Goal: Entertainment & Leisure: Browse casually

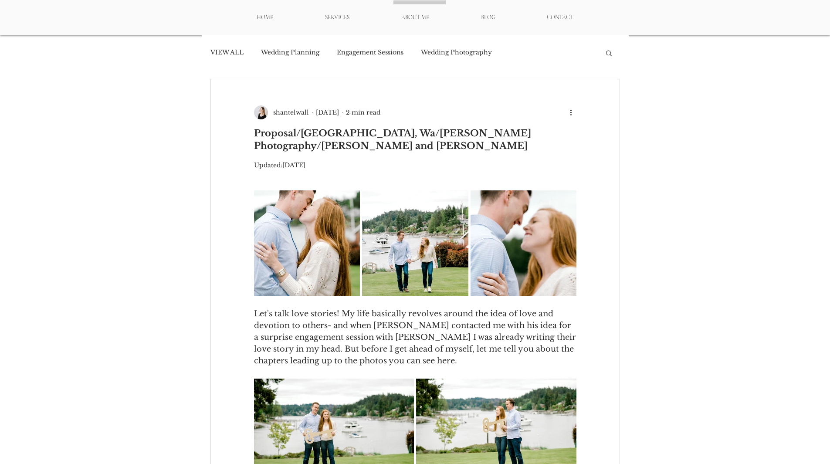
scroll to position [9, 0]
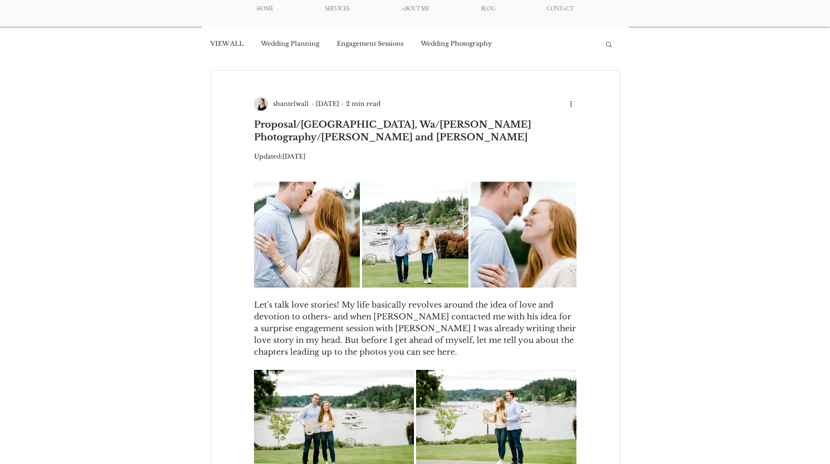
click at [288, 252] on img "main content" at bounding box center [307, 235] width 106 height 106
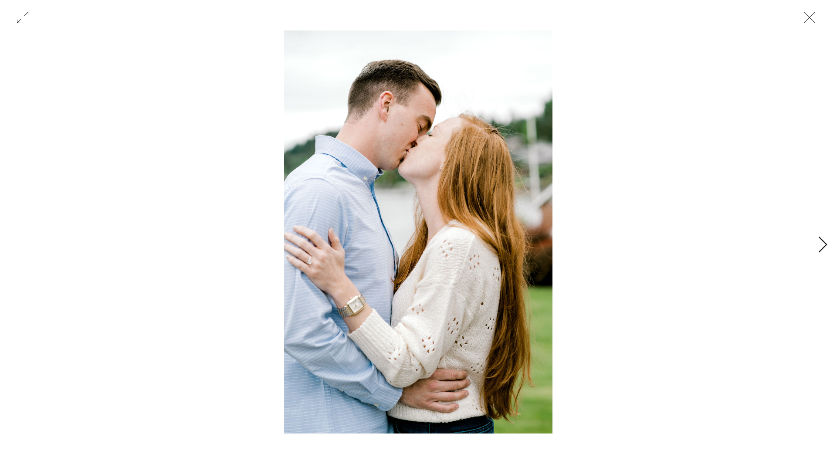
click at [806, 14] on icon "Close" at bounding box center [809, 17] width 26 height 26
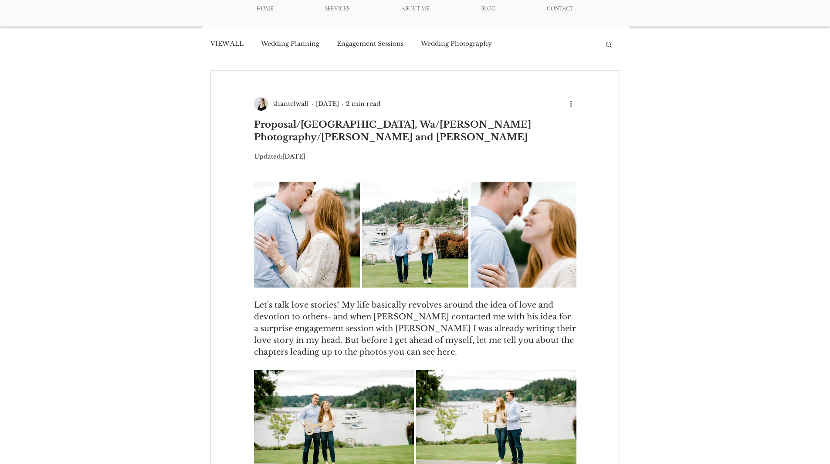
drag, startPoint x: 414, startPoint y: 261, endPoint x: 401, endPoint y: 260, distance: 13.1
click at [401, 260] on img "main content" at bounding box center [415, 235] width 106 height 106
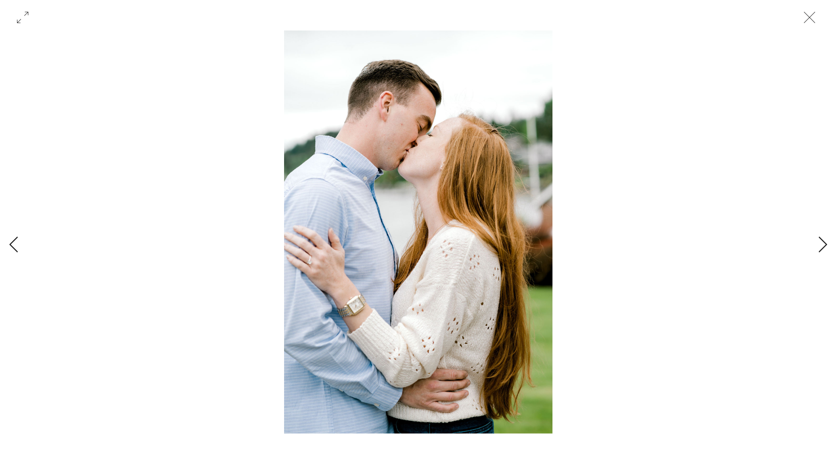
scroll to position [0, 782]
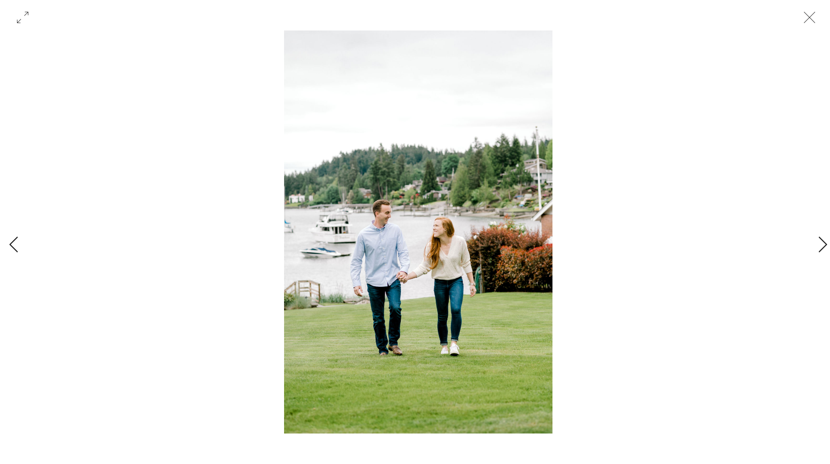
click at [809, 14] on icon "Close" at bounding box center [809, 17] width 26 height 26
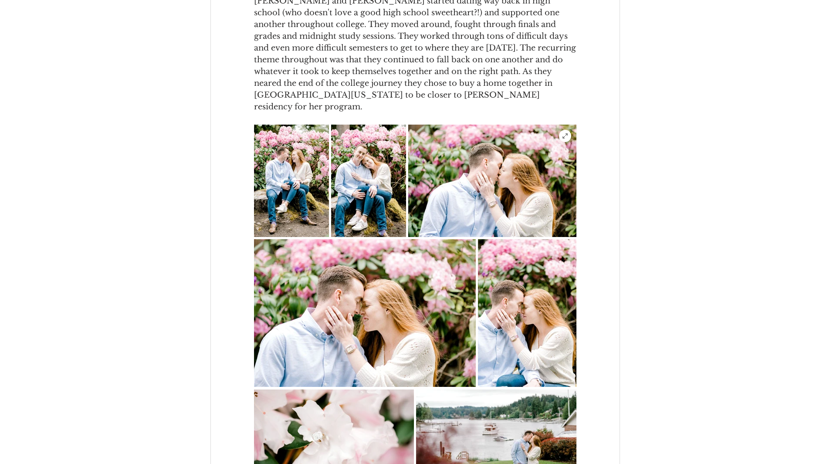
scroll to position [720, 0]
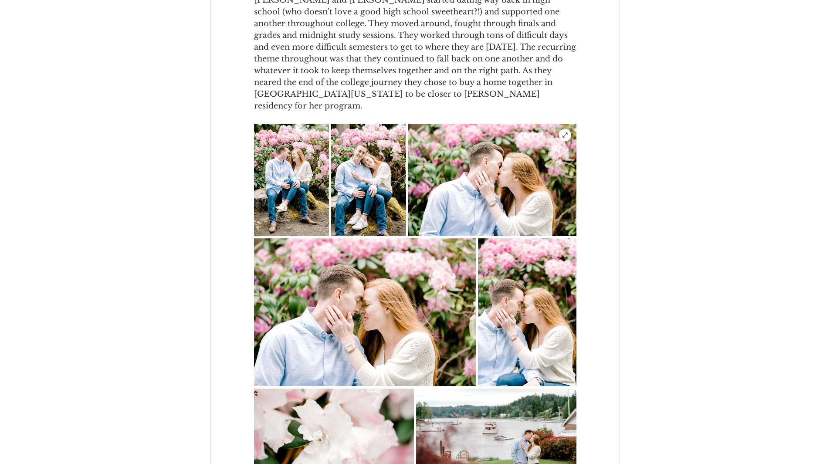
click at [487, 197] on img "main content" at bounding box center [492, 180] width 168 height 112
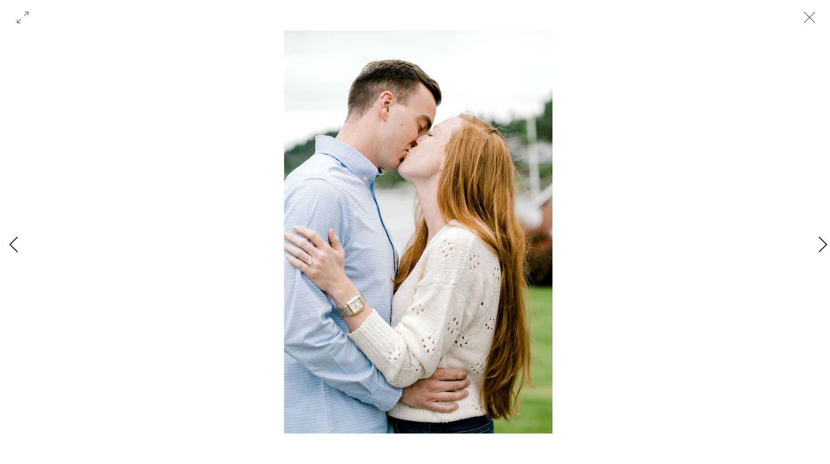
scroll to position [0, 8597]
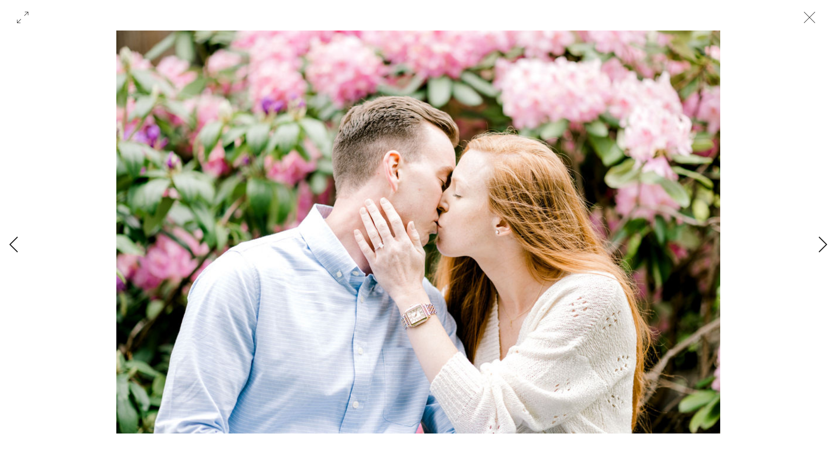
drag, startPoint x: 805, startPoint y: 18, endPoint x: 773, endPoint y: 88, distance: 76.8
click at [806, 18] on icon "Close" at bounding box center [809, 17] width 26 height 26
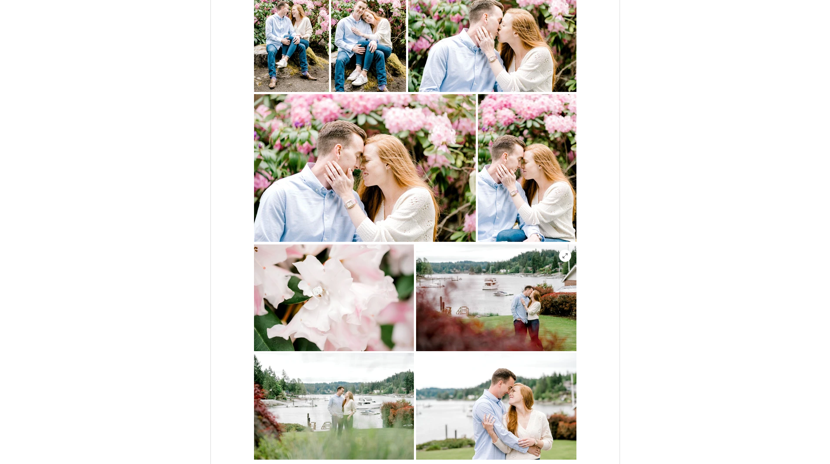
scroll to position [866, 0]
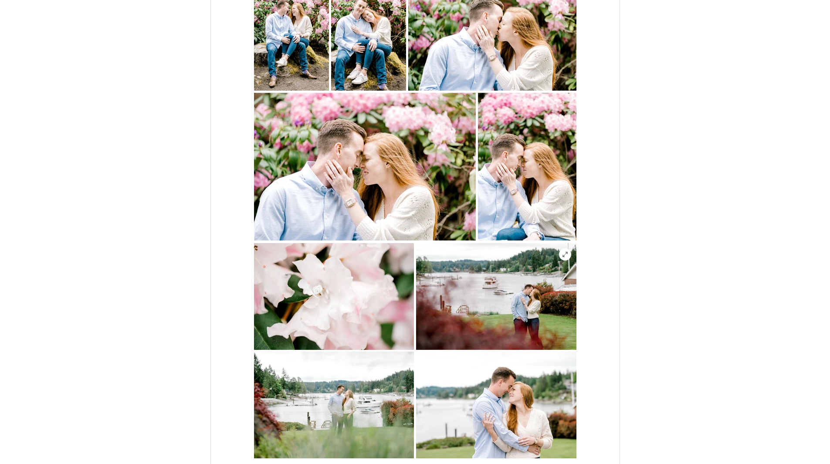
click at [530, 323] on img "main content" at bounding box center [496, 296] width 160 height 107
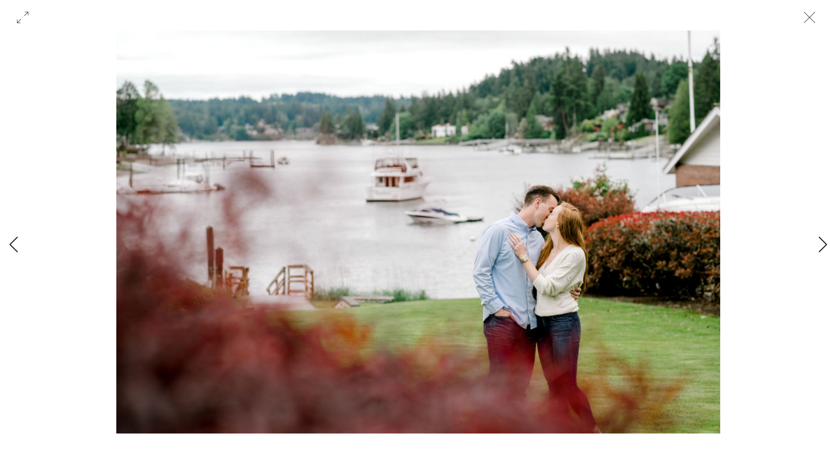
scroll to position [938, 0]
drag, startPoint x: 812, startPoint y: 16, endPoint x: 799, endPoint y: 29, distance: 18.2
click at [812, 16] on icon "Close" at bounding box center [809, 17] width 26 height 26
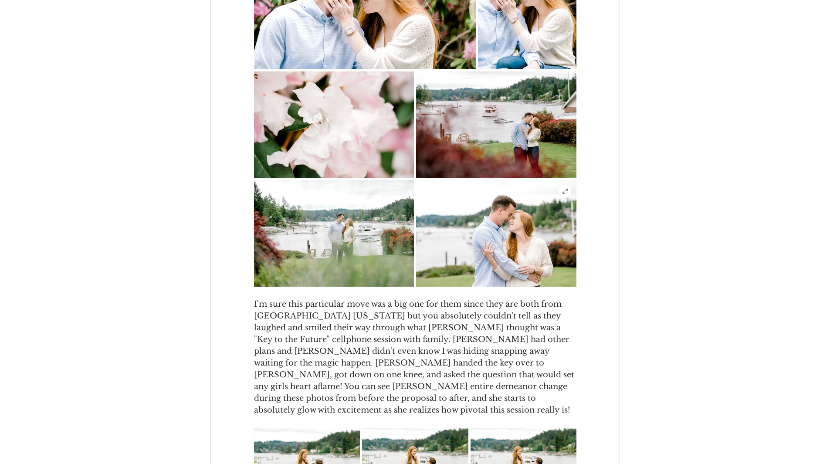
scroll to position [1045, 0]
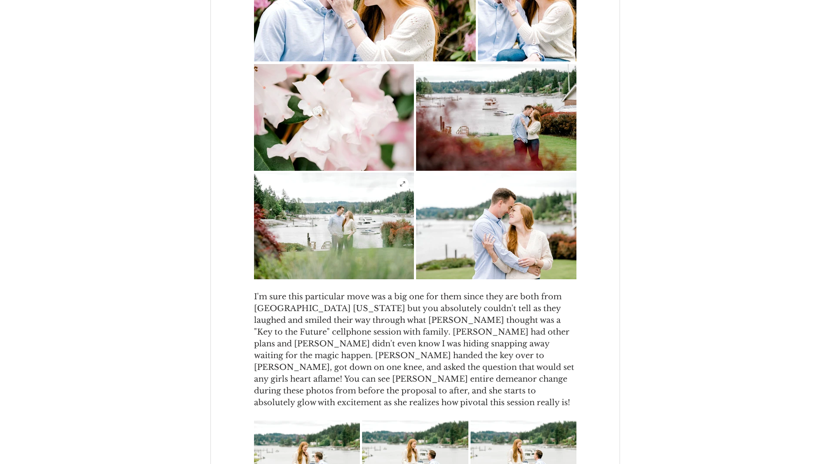
click at [336, 230] on img "main content" at bounding box center [334, 226] width 160 height 107
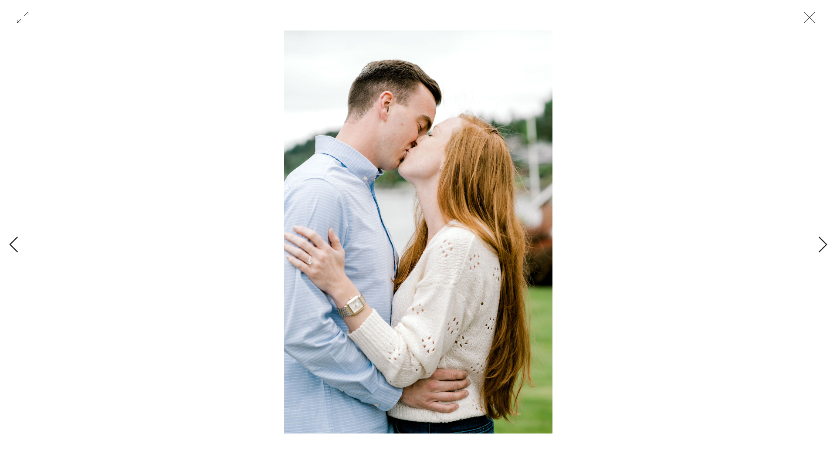
scroll to position [0, 12504]
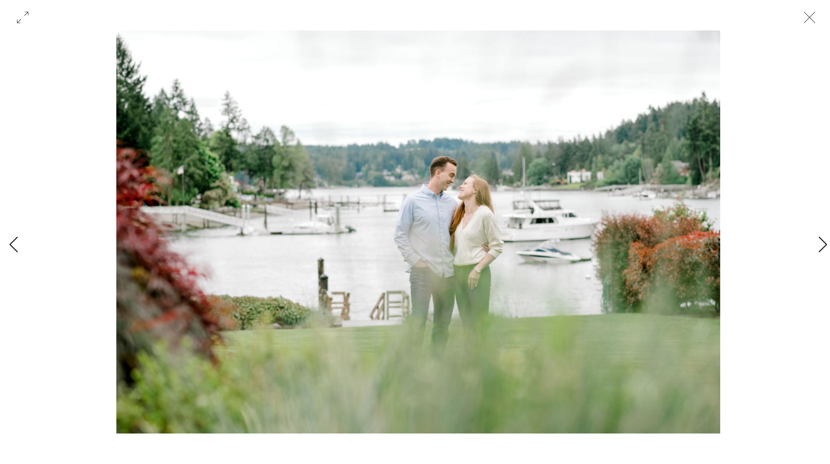
click at [811, 240] on div "Gallery with 42 items" at bounding box center [418, 244] width 836 height 429
click at [821, 243] on icon "Next Item" at bounding box center [823, 245] width 10 height 17
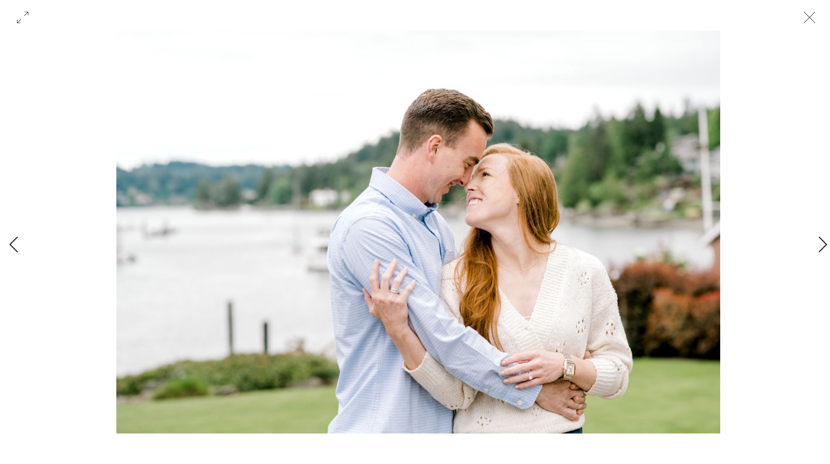
scroll to position [0, 13286]
click at [809, 10] on icon "Close" at bounding box center [809, 17] width 26 height 26
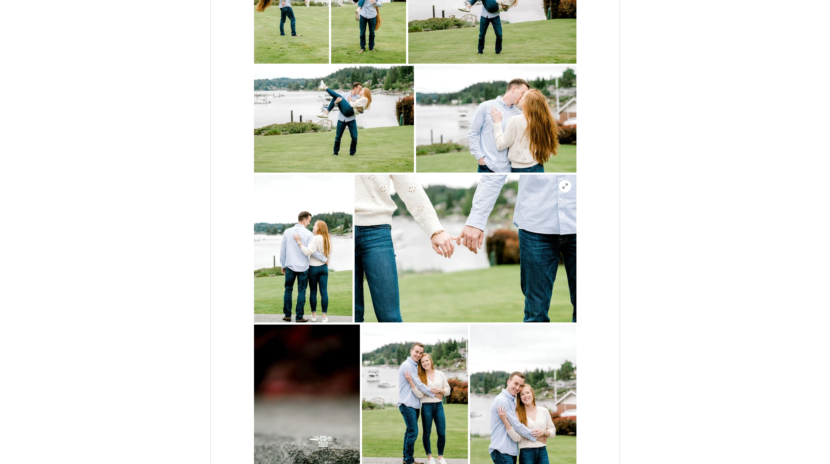
scroll to position [2134, 0]
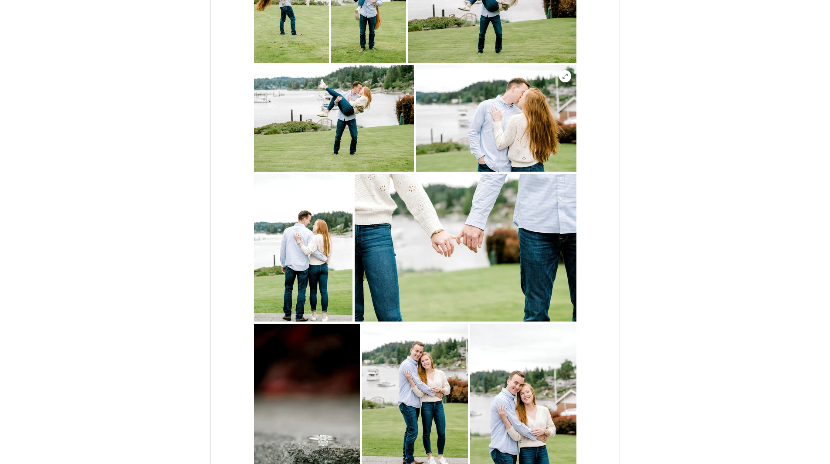
click at [493, 132] on img "main content" at bounding box center [496, 118] width 160 height 107
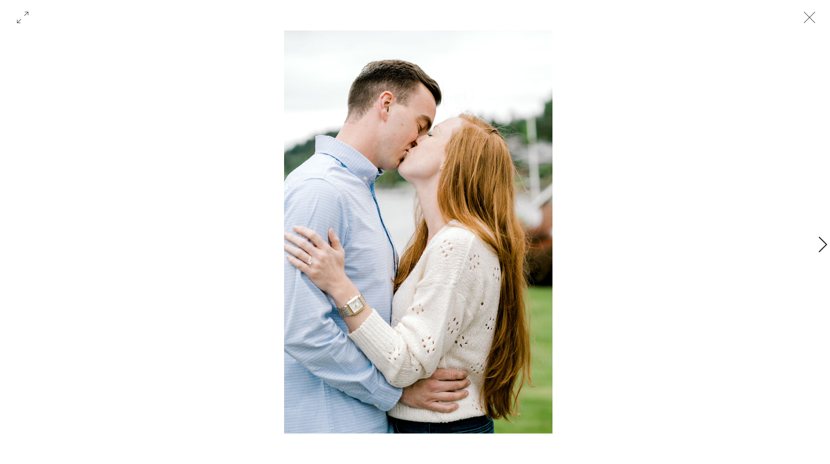
scroll to position [0, 25790]
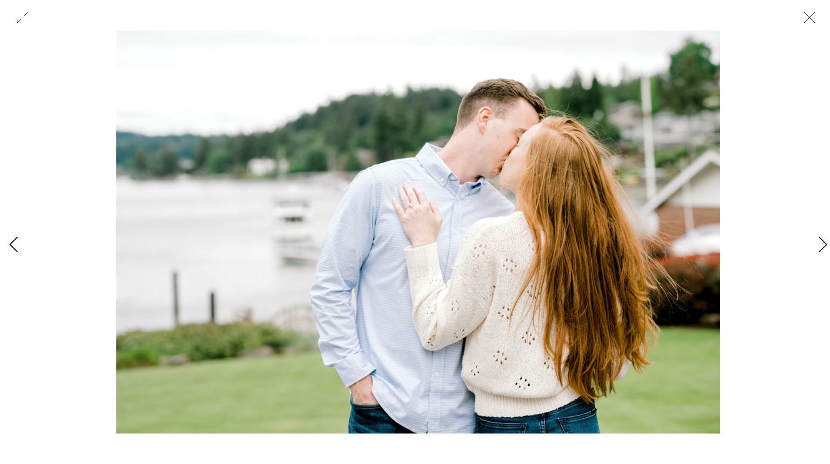
drag, startPoint x: 810, startPoint y: 9, endPoint x: 810, endPoint y: 16, distance: 7.4
click at [810, 10] on icon "Close" at bounding box center [809, 17] width 26 height 26
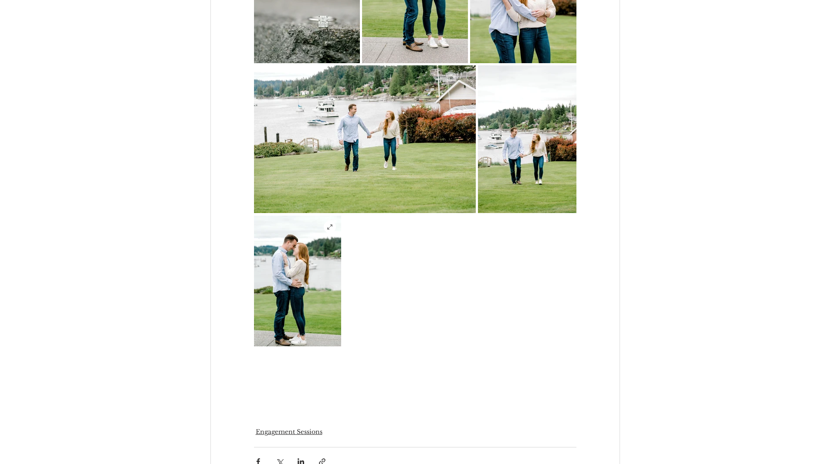
scroll to position [2571, 0]
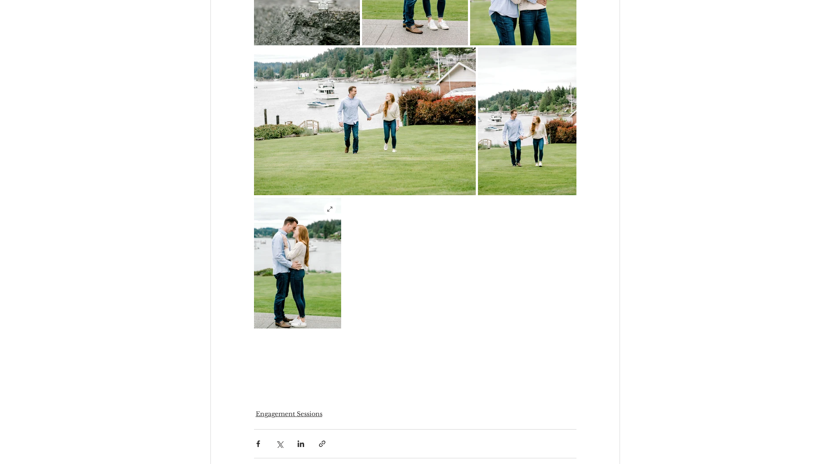
click at [299, 265] on img "main content" at bounding box center [297, 263] width 87 height 131
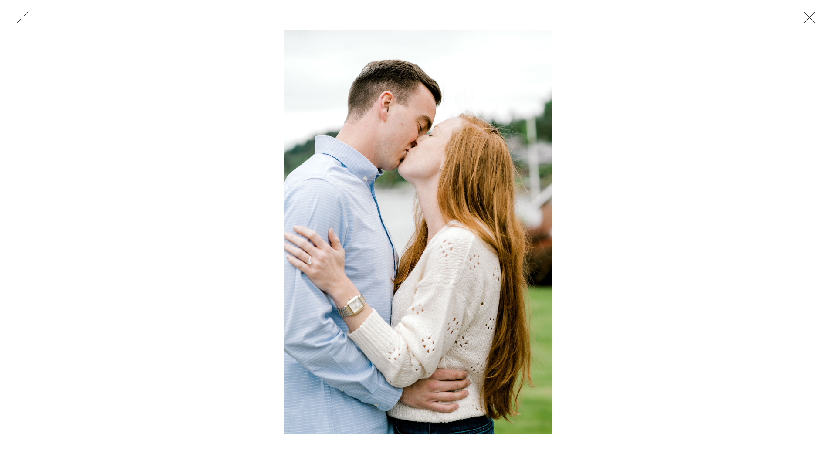
scroll to position [0, 32042]
